Goal: Transaction & Acquisition: Obtain resource

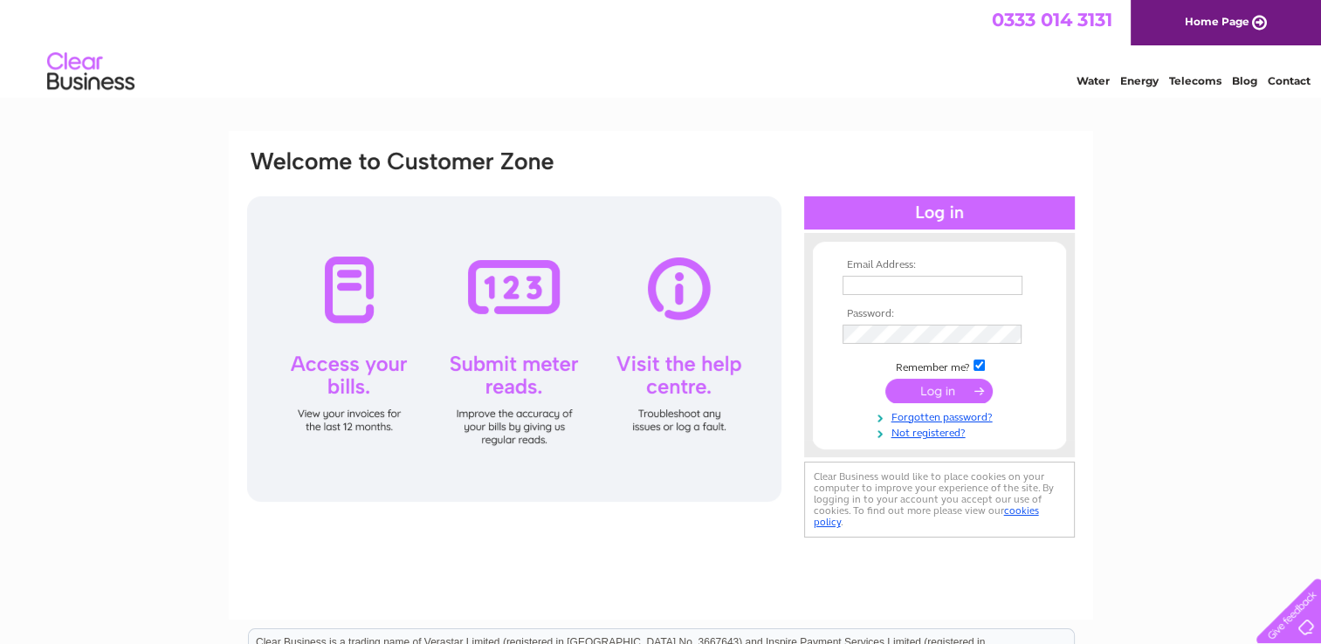
type input "[EMAIL_ADDRESS][DOMAIN_NAME]"
click at [936, 396] on input "submit" at bounding box center [938, 391] width 107 height 24
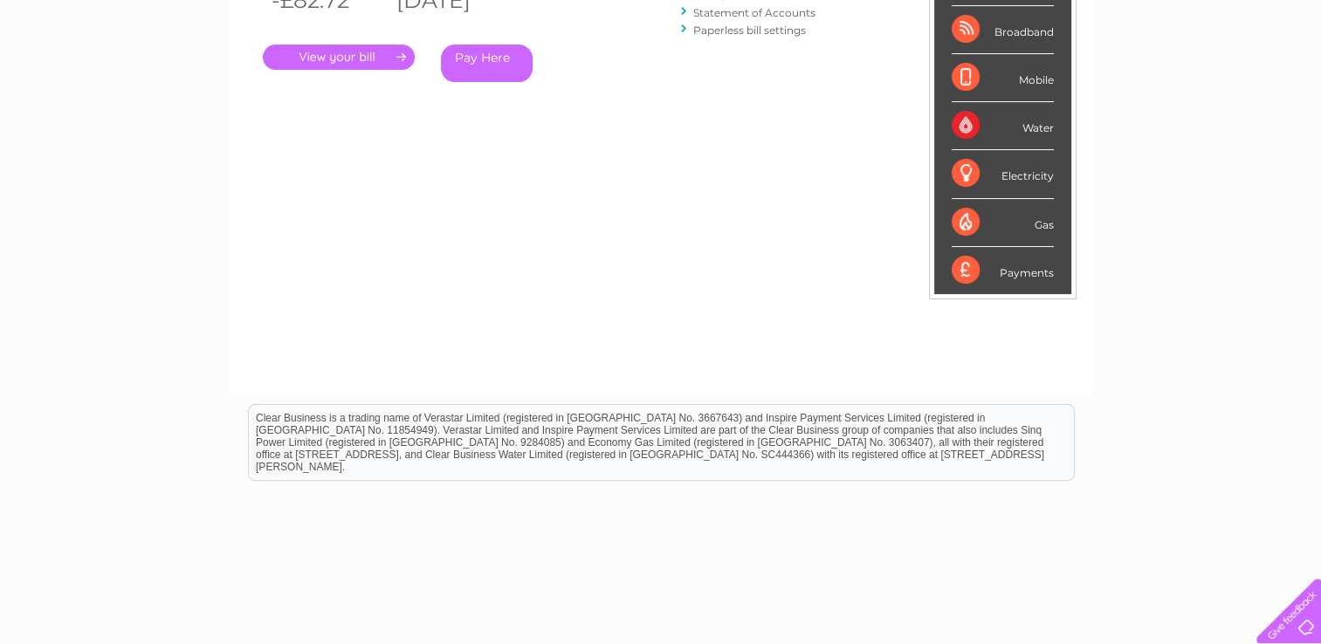
scroll to position [104, 0]
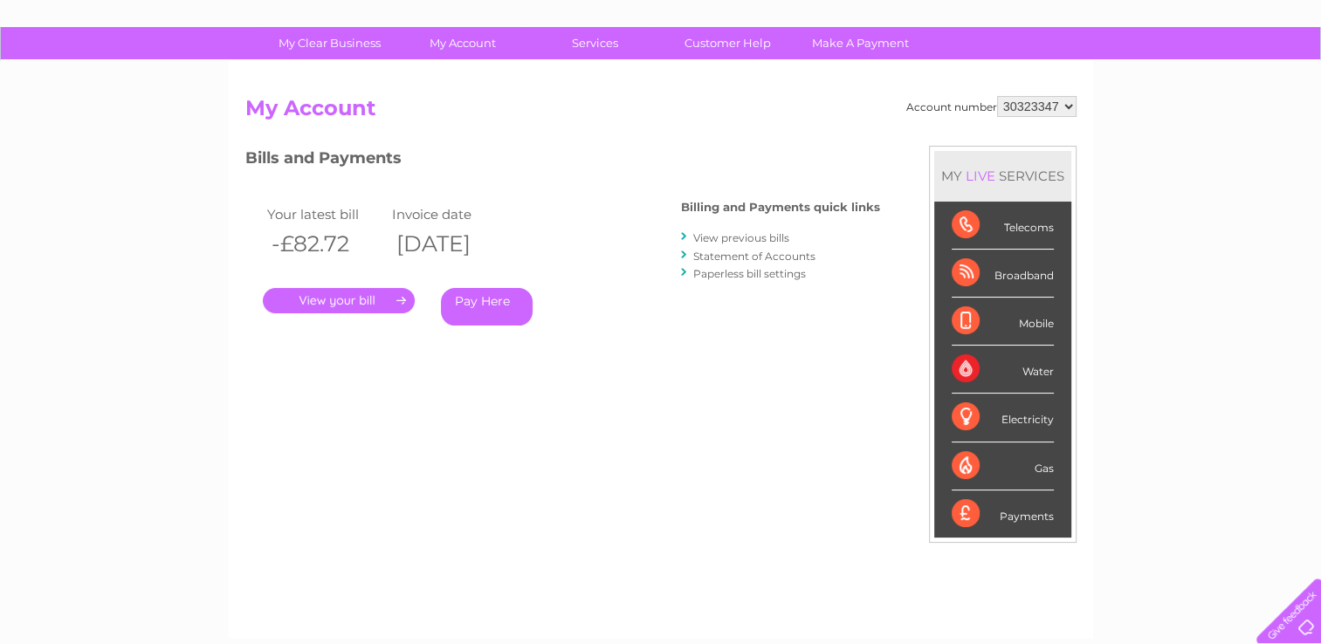
click at [359, 295] on link "." at bounding box center [339, 300] width 152 height 25
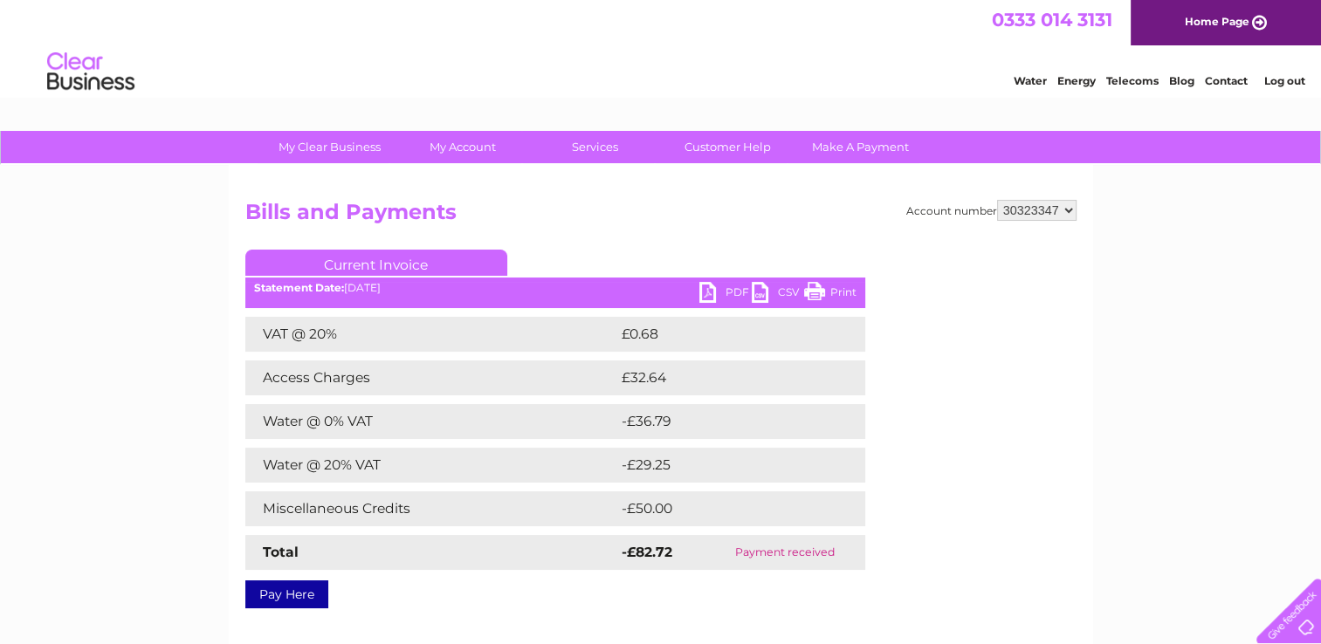
click at [725, 292] on link "PDF" at bounding box center [725, 294] width 52 height 25
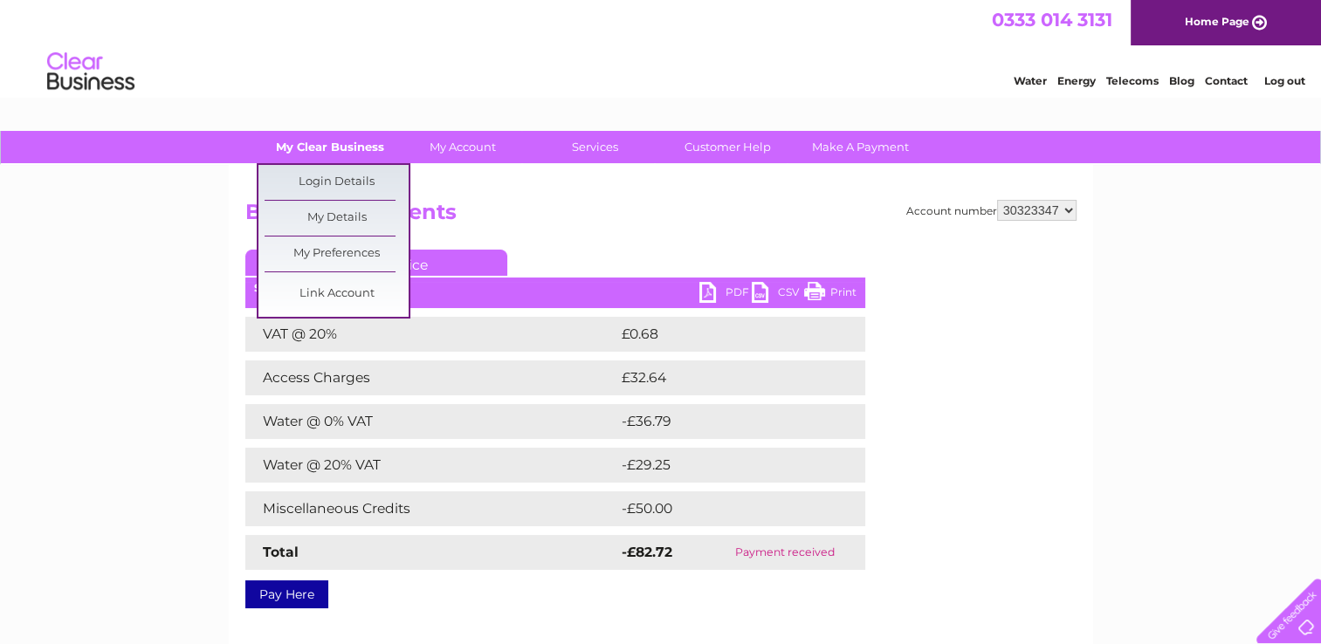
click at [334, 141] on link "My Clear Business" at bounding box center [330, 147] width 144 height 32
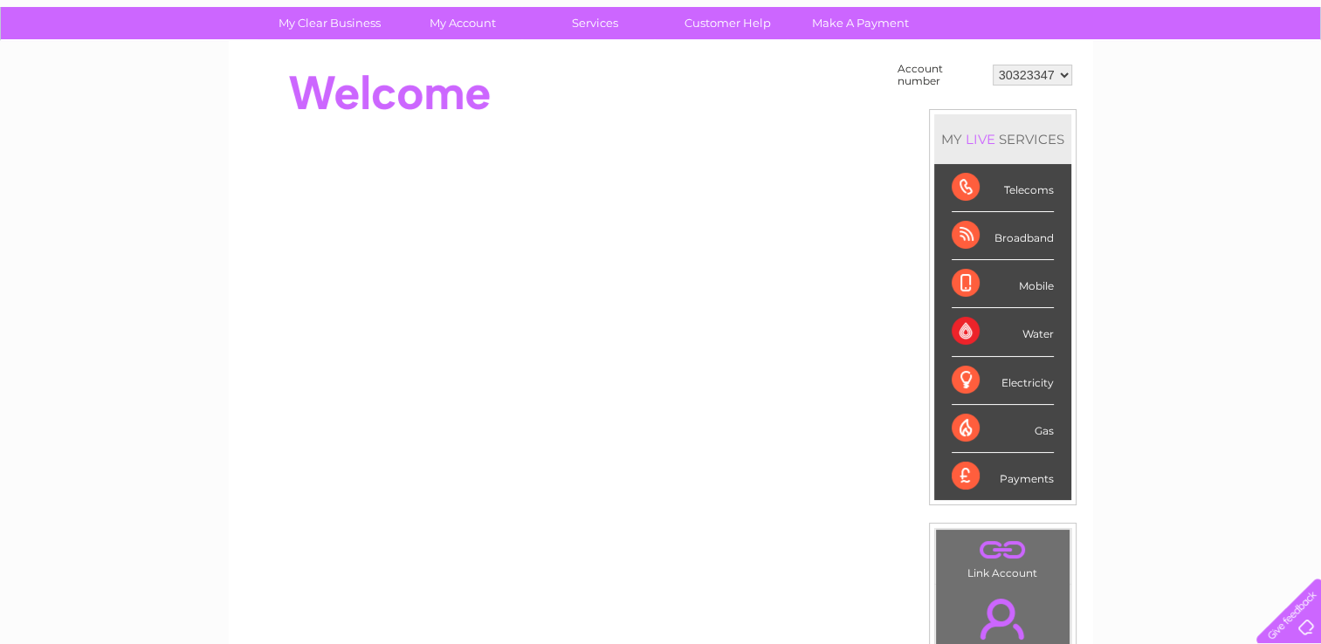
scroll to position [101, 0]
